Goal: Task Accomplishment & Management: Use online tool/utility

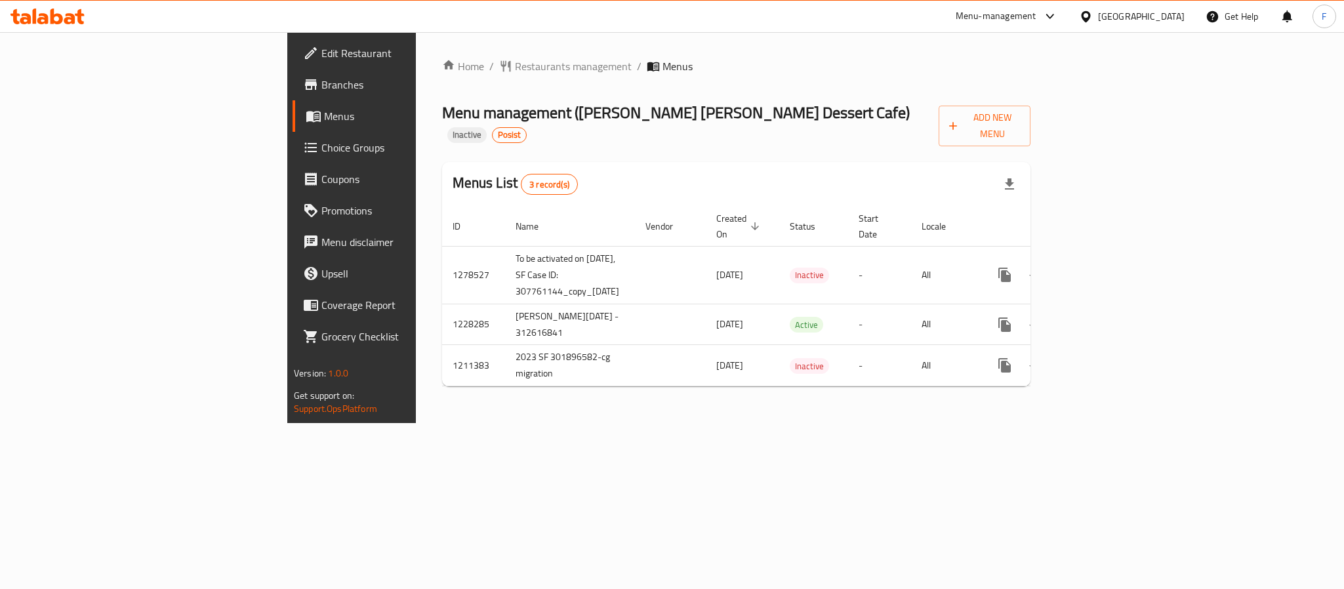
click at [427, 409] on div "Home / Restaurants management / Menus Menu management ( Baskin Robbins Dessert …" at bounding box center [736, 227] width 641 height 391
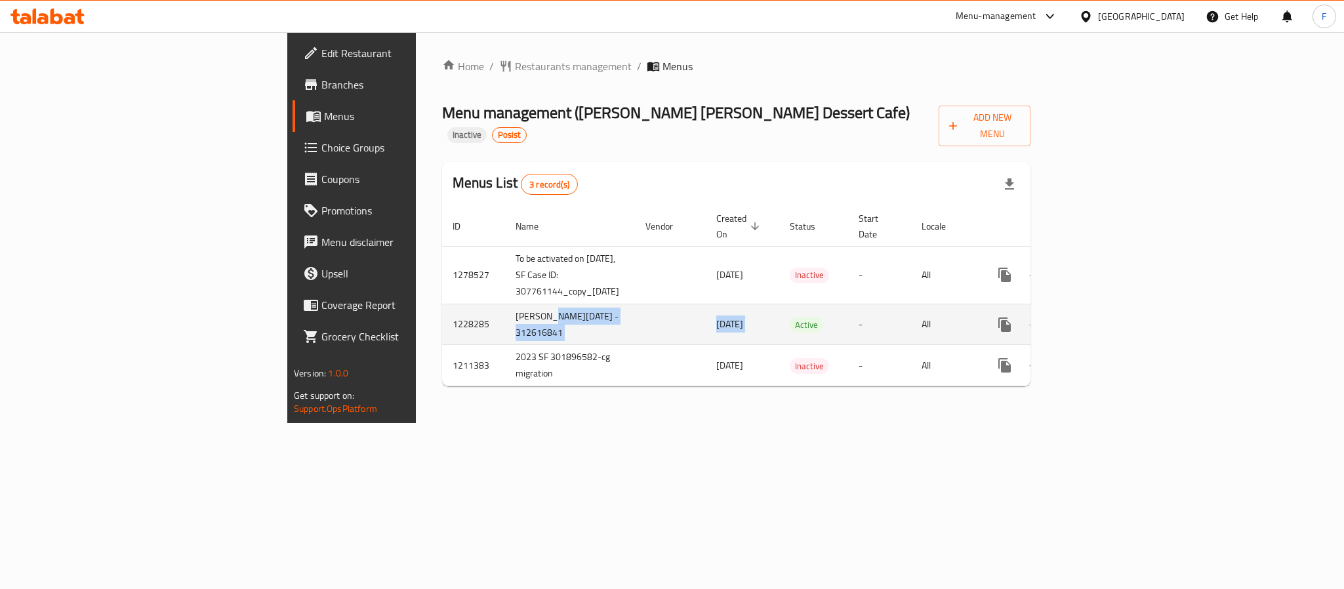
drag, startPoint x: 358, startPoint y: 293, endPoint x: 724, endPoint y: 299, distance: 366.0
click at [724, 304] on tr "1228285 Baskin April 1 - 312616841 01/04/2024 Active - All" at bounding box center [783, 324] width 683 height 41
click at [911, 304] on td "-" at bounding box center [879, 324] width 63 height 41
click at [1107, 317] on icon "enhanced table" at bounding box center [1099, 325] width 16 height 16
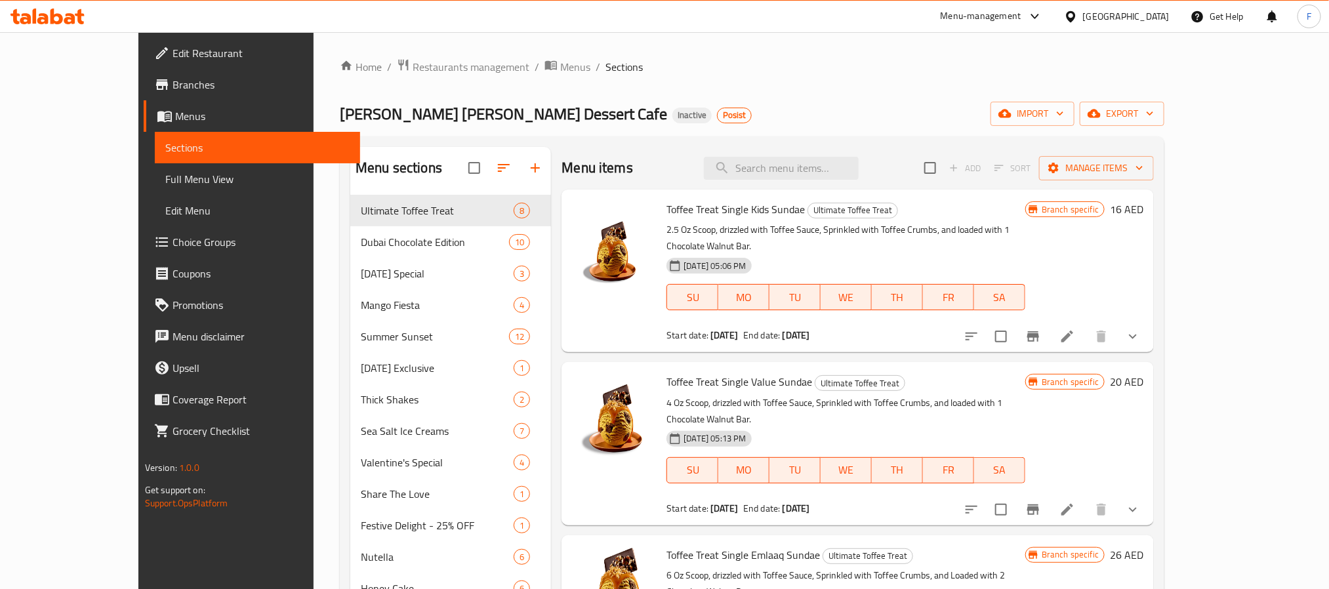
click at [811, 168] on input "search" at bounding box center [781, 168] width 155 height 23
paste input "Back to School Special"
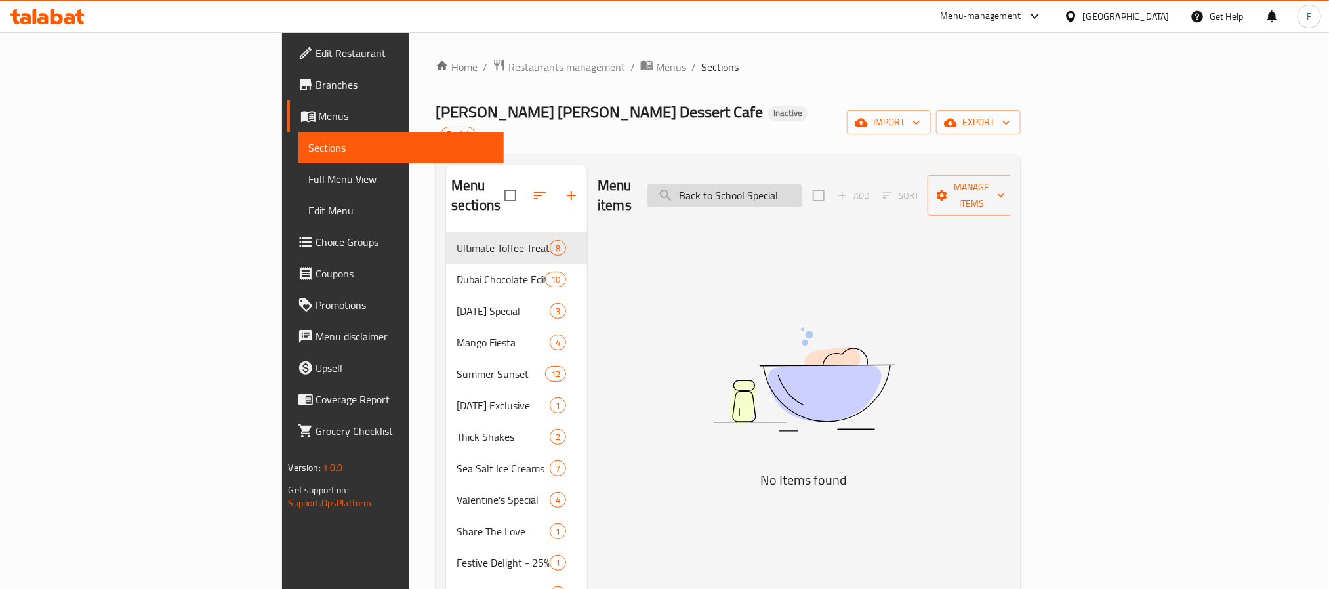
click at [790, 184] on input "Back to School Special" at bounding box center [724, 195] width 155 height 23
type input "Back to School Special"
click at [319, 117] on span "Menus" at bounding box center [406, 116] width 174 height 16
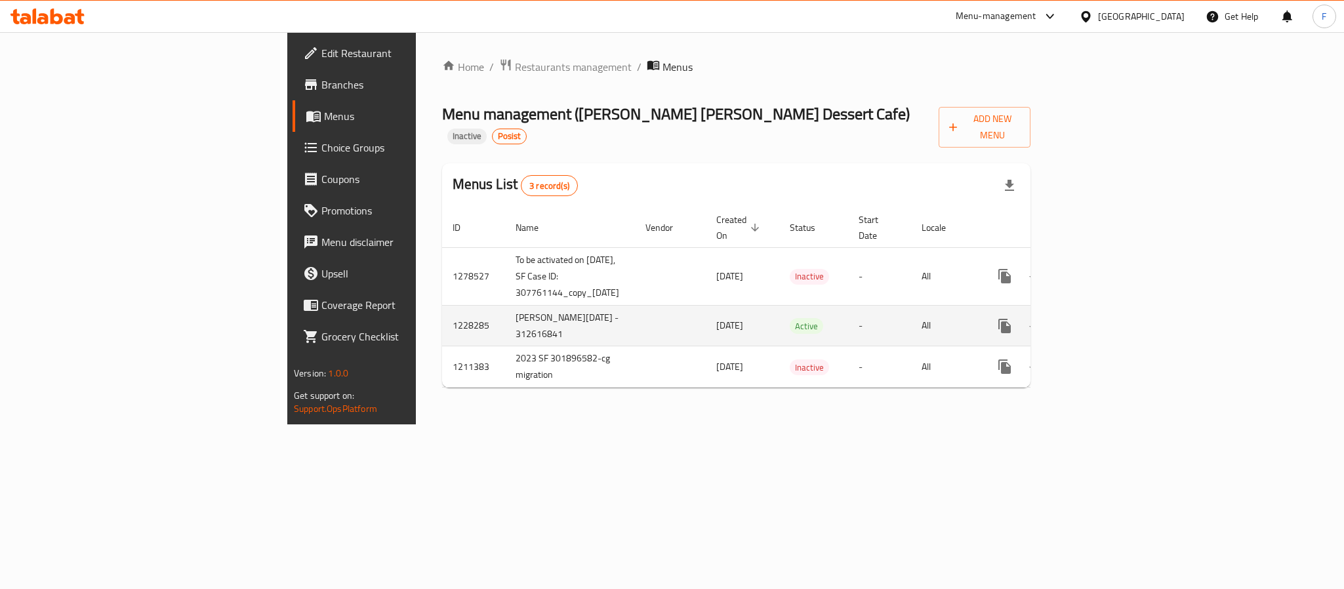
drag, startPoint x: 606, startPoint y: 296, endPoint x: 529, endPoint y: 293, distance: 76.8
click at [529, 305] on tr "1228285 Baskin April 1 - 312616841 01/04/2024 Active - All" at bounding box center [783, 325] width 683 height 41
copy tr "[DATE]"
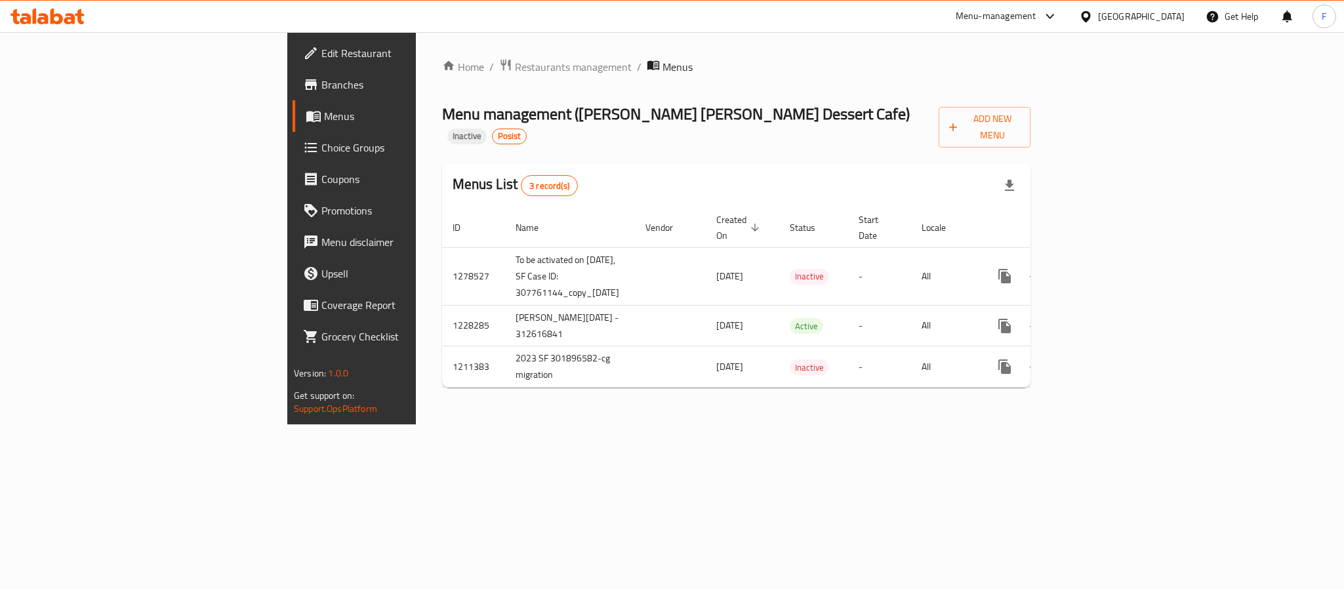
drag, startPoint x: 416, startPoint y: 561, endPoint x: 398, endPoint y: 382, distance: 179.9
click at [416, 424] on div "Home / Restaurants management / Menus Menu management ( Baskin Robbins Dessert …" at bounding box center [736, 228] width 641 height 392
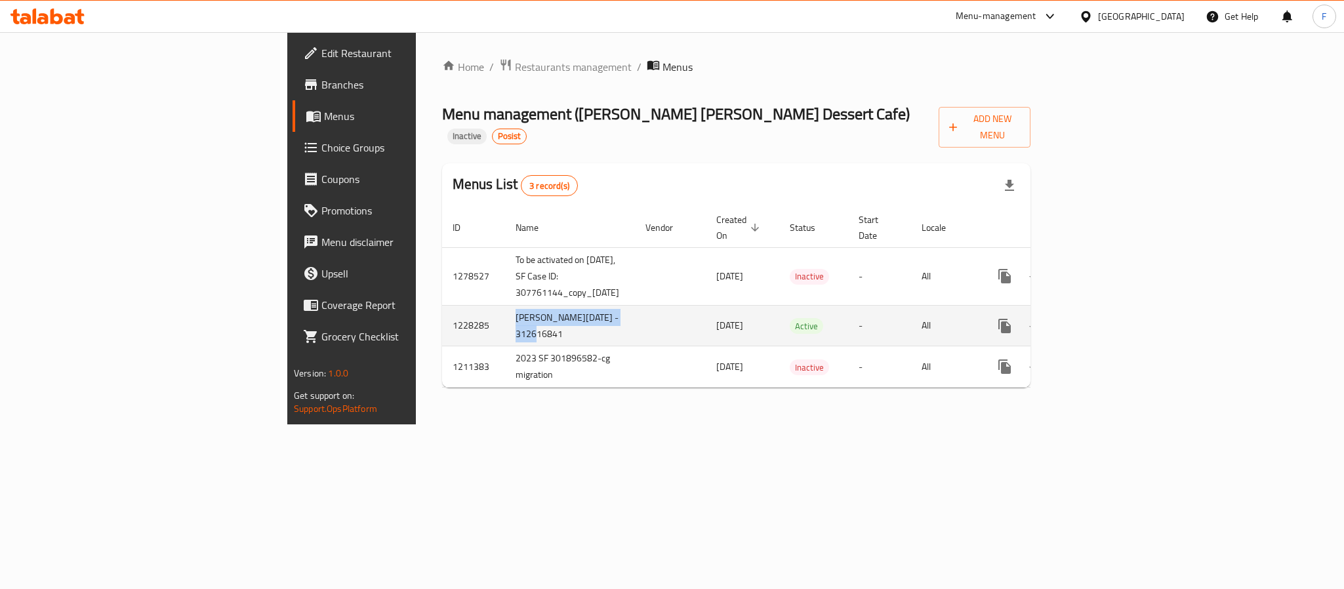
drag, startPoint x: 441, startPoint y: 295, endPoint x: 315, endPoint y: 290, distance: 126.7
click at [505, 305] on td "[PERSON_NAME][DATE] - 312616841" at bounding box center [570, 325] width 130 height 41
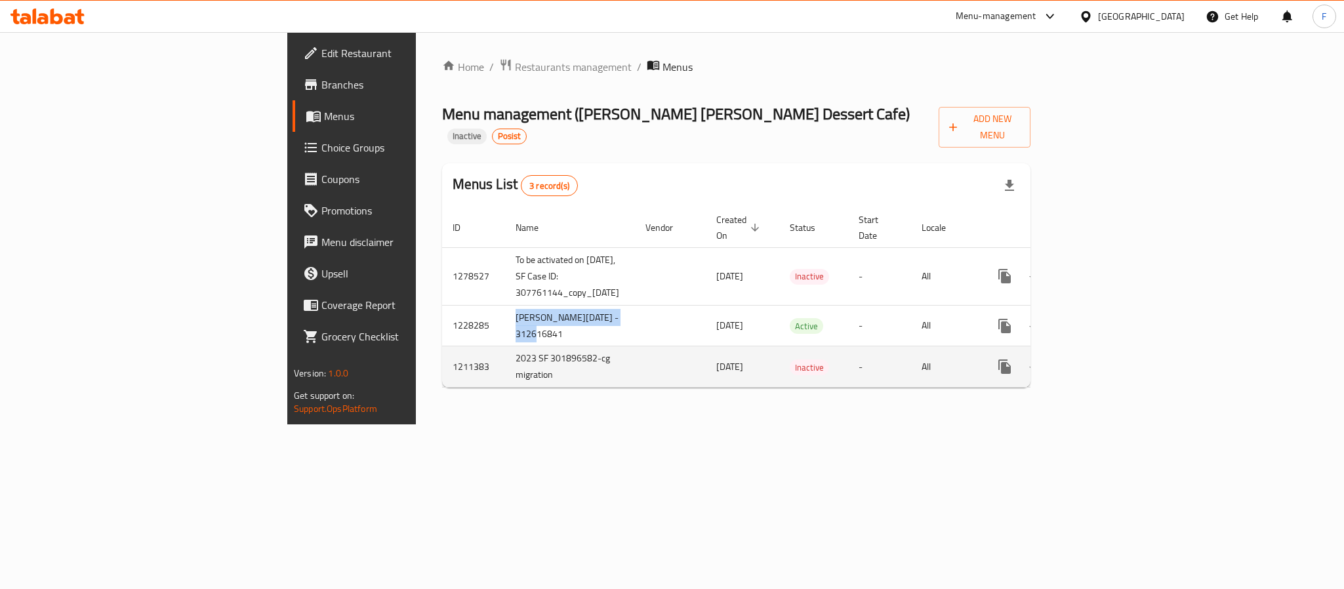
copy td "[PERSON_NAME][DATE] - 312616841"
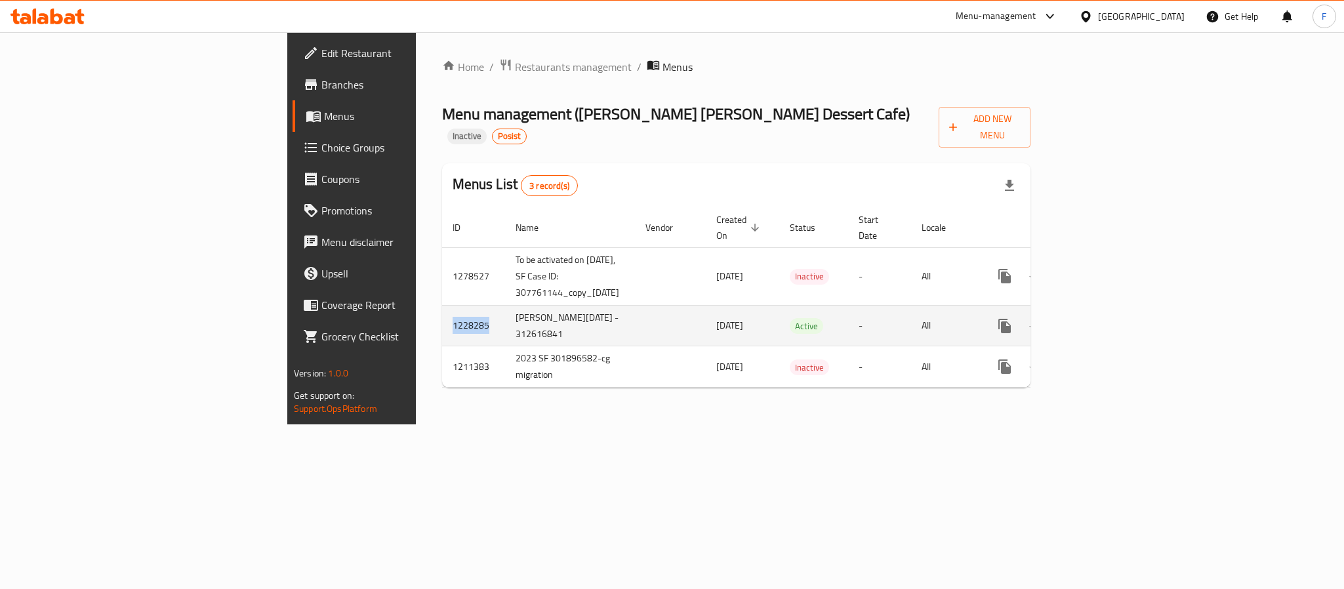
drag, startPoint x: 296, startPoint y: 291, endPoint x: 254, endPoint y: 294, distance: 42.1
click at [442, 305] on td "1228285" at bounding box center [473, 325] width 63 height 41
copy td "1228285"
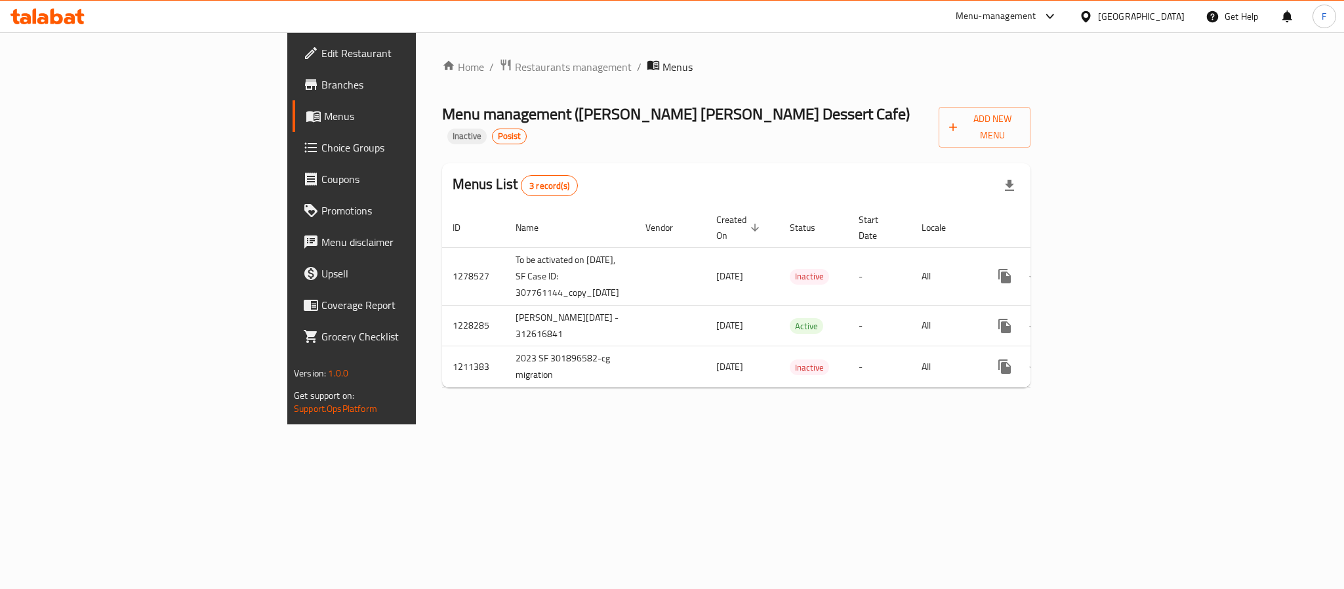
click at [648, 424] on div "Home / Restaurants management / Menus Menu management ( Baskin Robbins Dessert …" at bounding box center [736, 228] width 641 height 392
click at [998, 18] on div "Menu-management" at bounding box center [996, 17] width 81 height 16
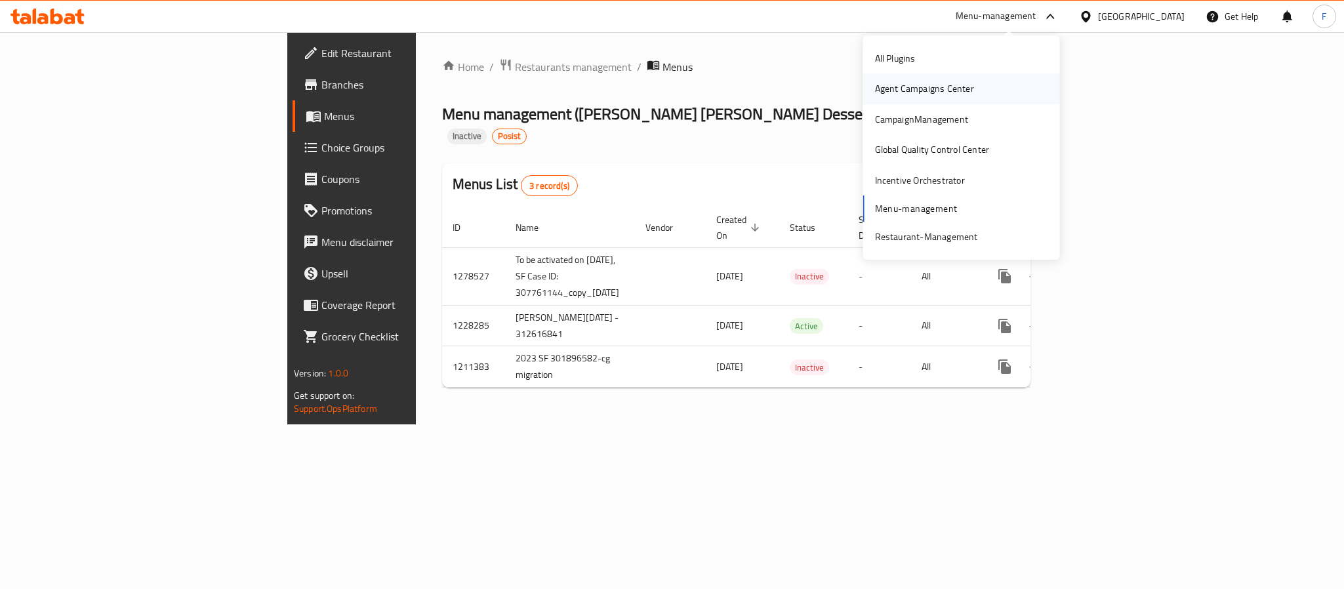
click at [906, 85] on div "Agent Campaigns Center" at bounding box center [924, 88] width 99 height 14
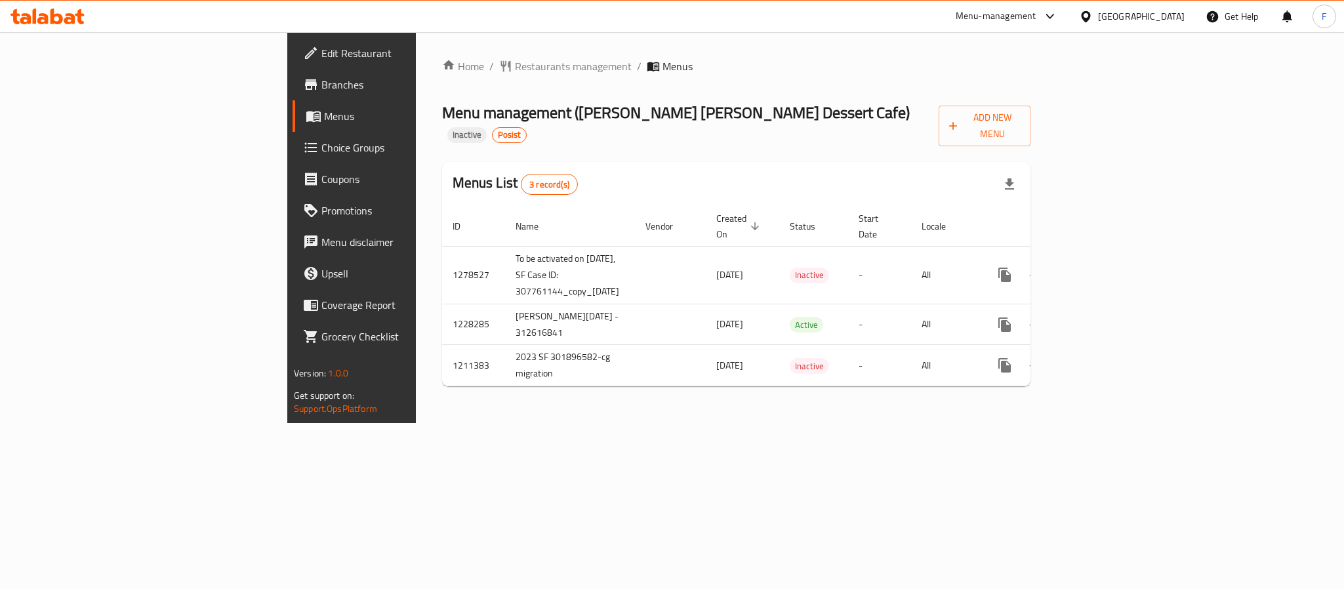
click at [321, 85] on span "Branches" at bounding box center [411, 85] width 180 height 16
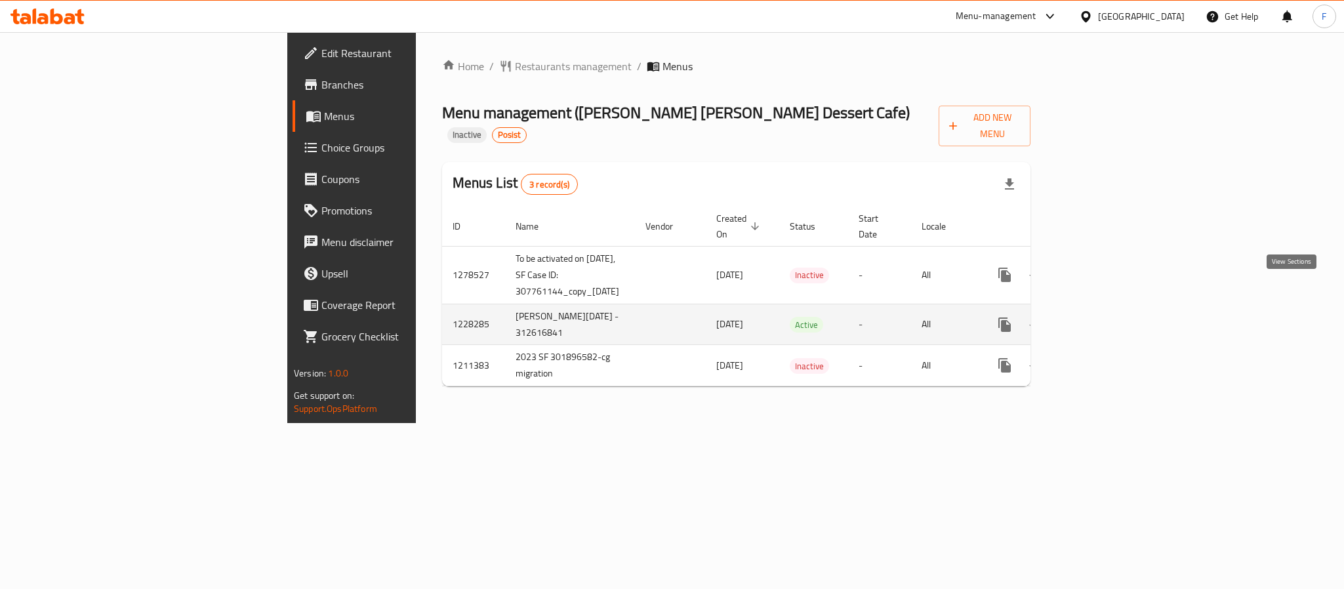
click at [1107, 317] on icon "enhanced table" at bounding box center [1099, 325] width 16 height 16
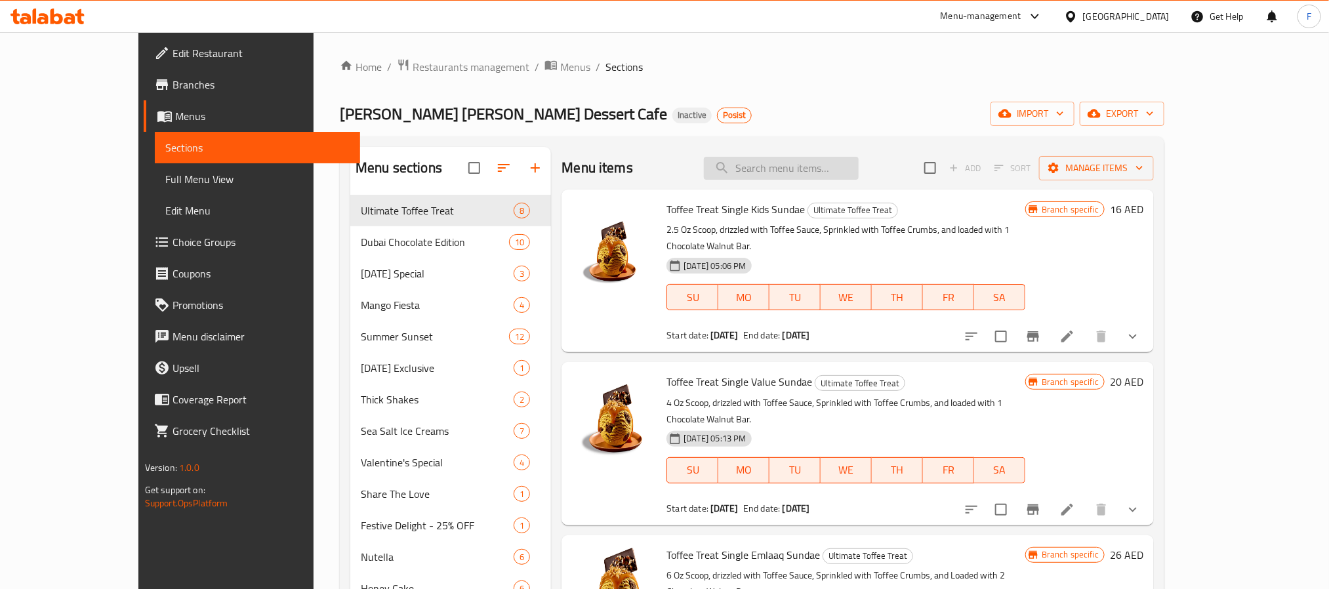
click at [823, 173] on input "search" at bounding box center [781, 168] width 155 height 23
paste input "Ultimate Sundae Gathering Pack"
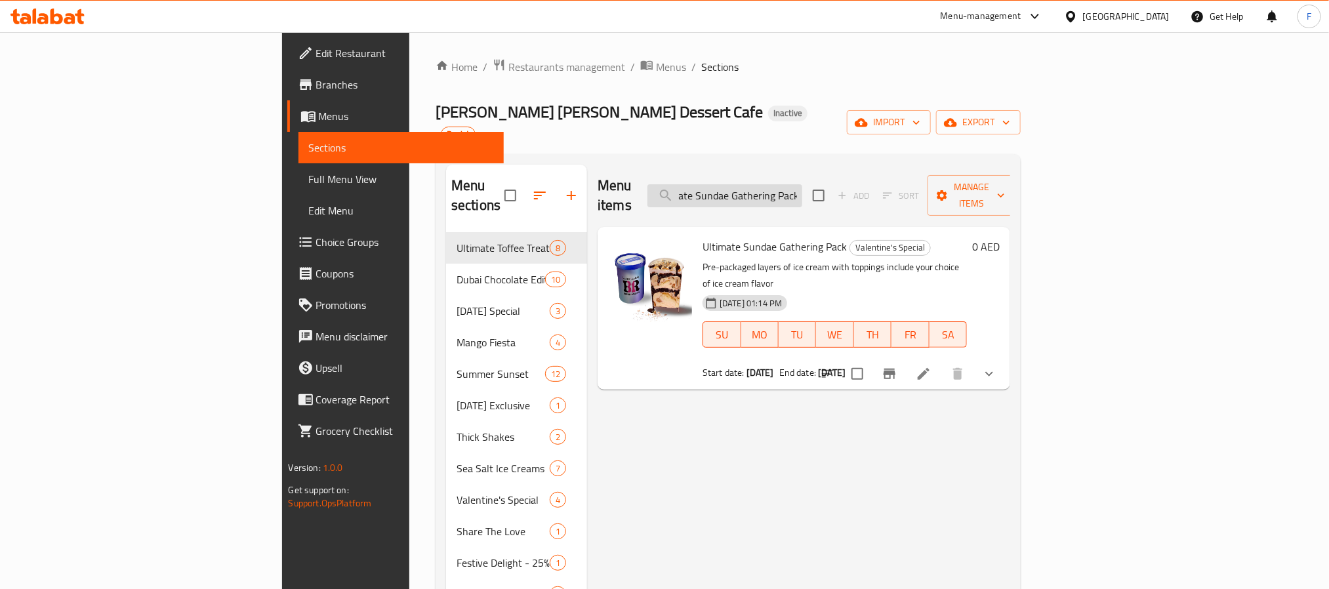
click at [793, 184] on input "Ultimate Sundae Gathering Pack" at bounding box center [724, 195] width 155 height 23
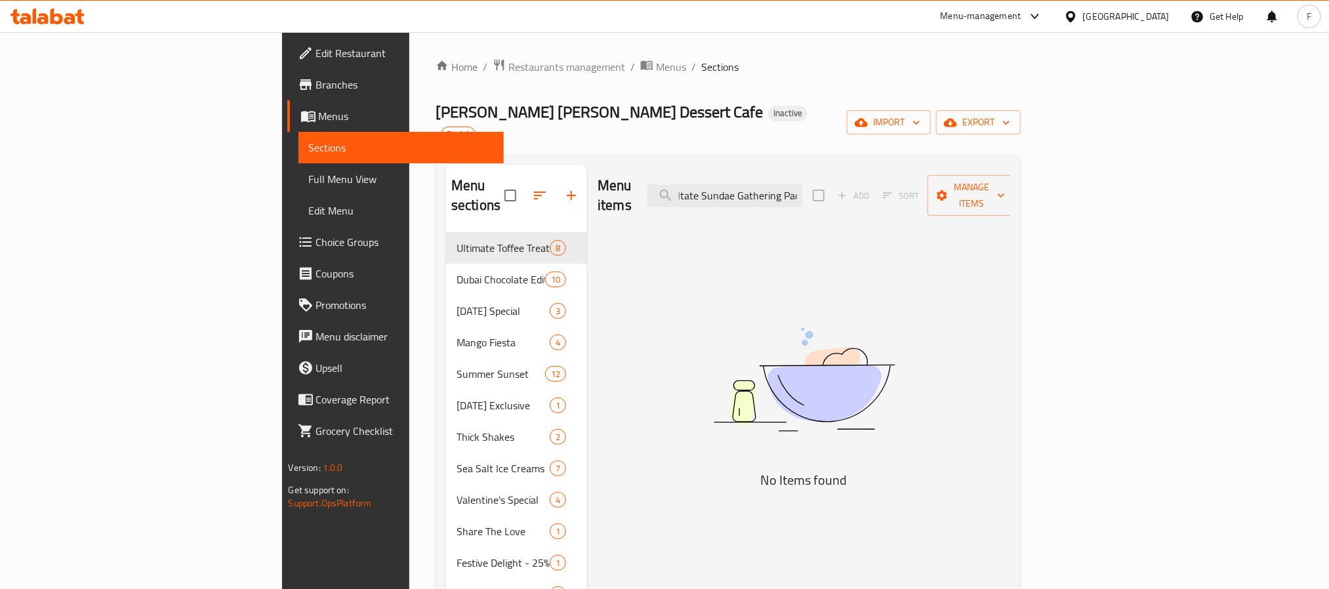
scroll to position [0, 0]
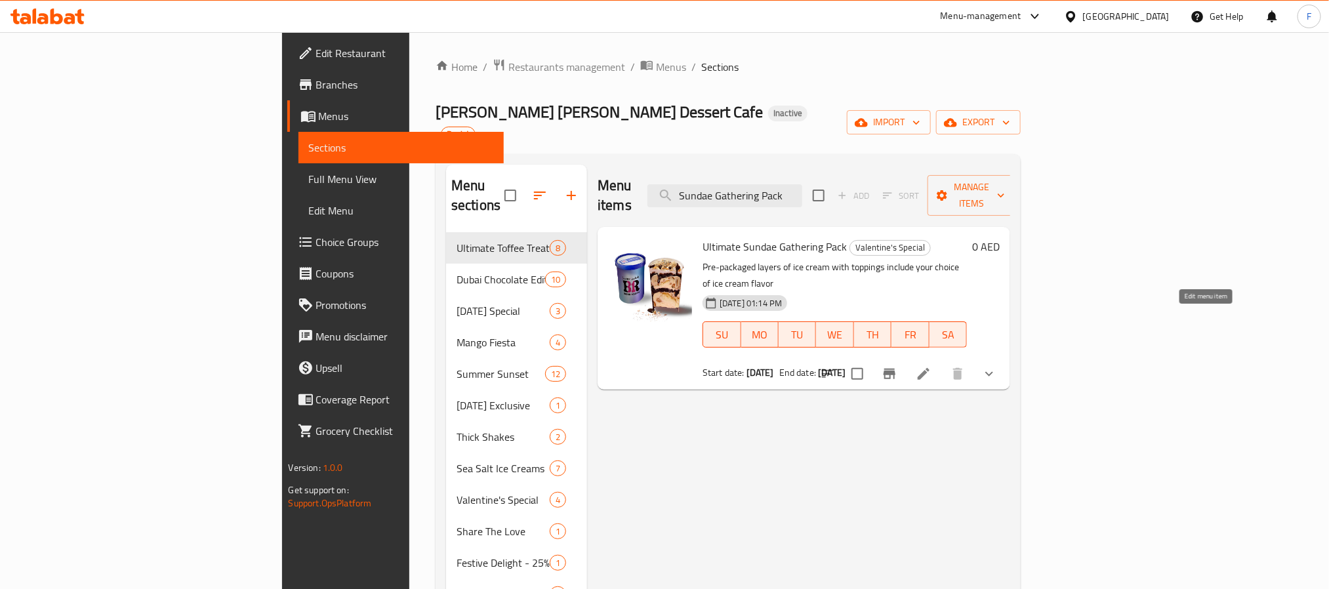
type input "Sundae Gathering Pack"
click at [931, 366] on icon at bounding box center [924, 374] width 16 height 16
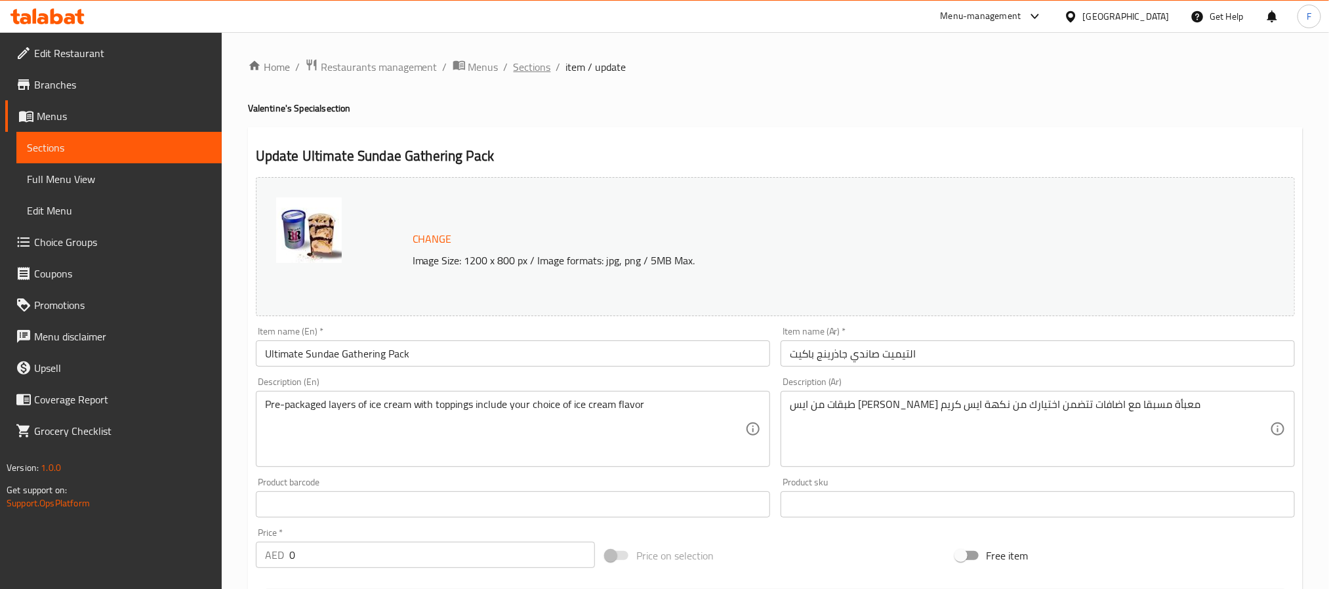
click at [535, 67] on span "Sections" at bounding box center [532, 67] width 37 height 16
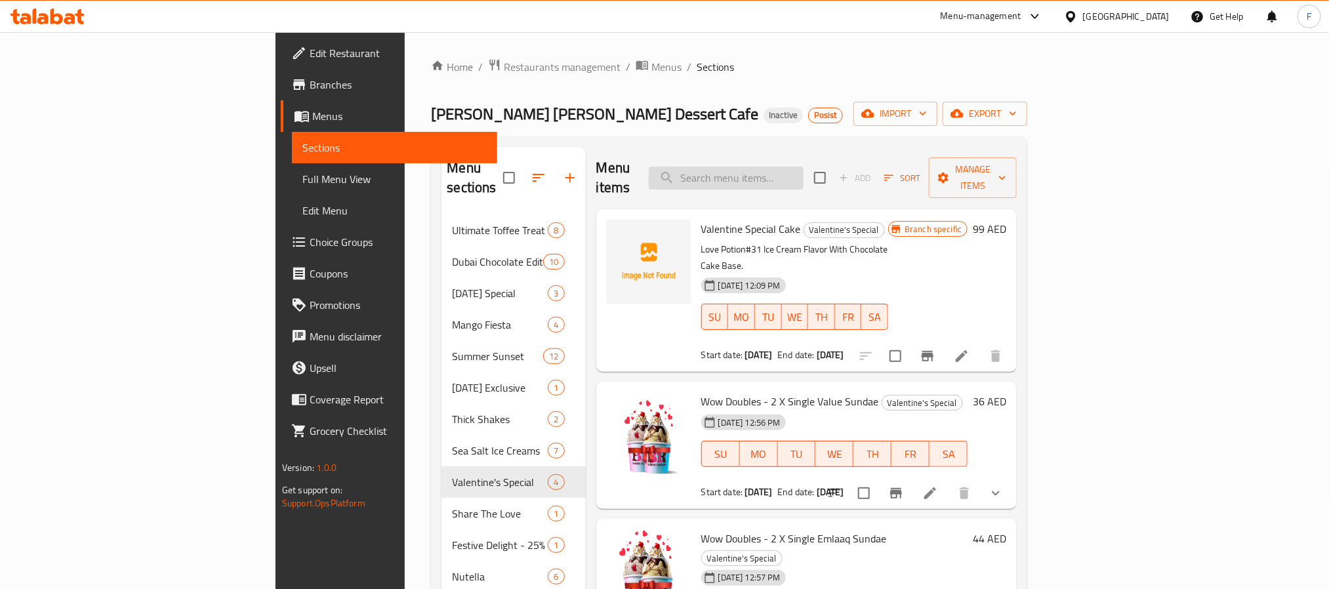
click at [803, 170] on input "search" at bounding box center [726, 178] width 155 height 23
paste input "Ultimate Sundae Gathering Pack"
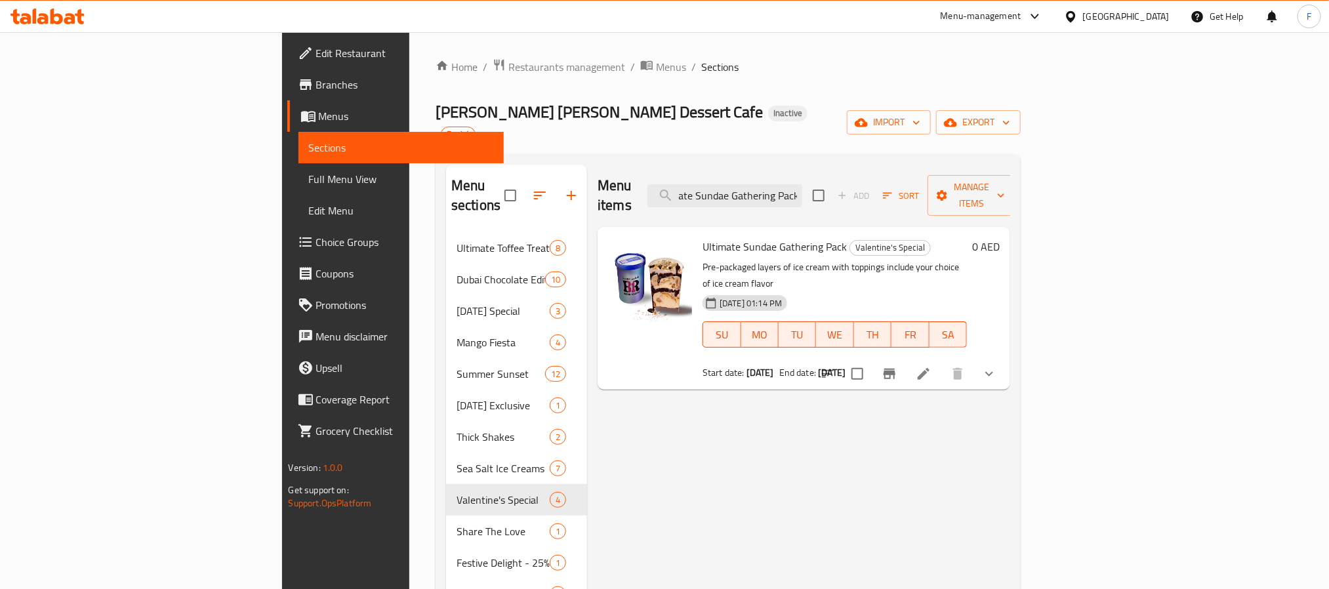
type input "Ultimate Sundae Gathering Pack"
click at [316, 85] on span "Branches" at bounding box center [404, 85] width 177 height 16
